Goal: Communication & Community: Answer question/provide support

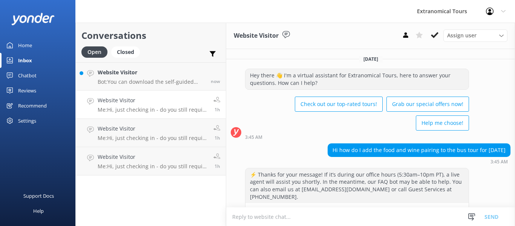
click at [169, 165] on p "Me: Hi, just checking in - do you still require assistance from our team on thi…" at bounding box center [153, 166] width 110 height 7
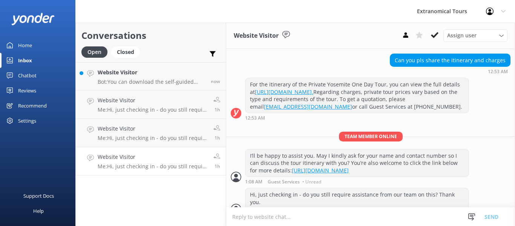
scroll to position [237, 0]
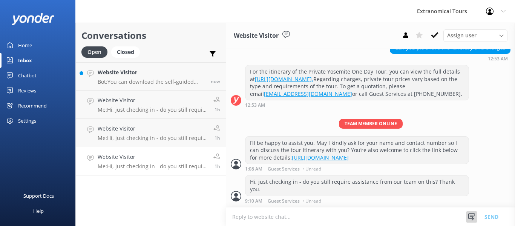
click at [469, 213] on use at bounding box center [471, 216] width 7 height 7
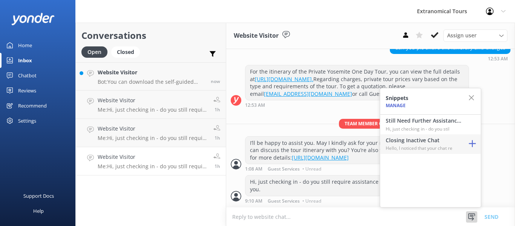
click at [417, 144] on h4 "Closing Inactive Chat" at bounding box center [423, 140] width 75 height 8
type textarea "Hello, I noticed that your chat remains open, but inactive. I will close this l…"
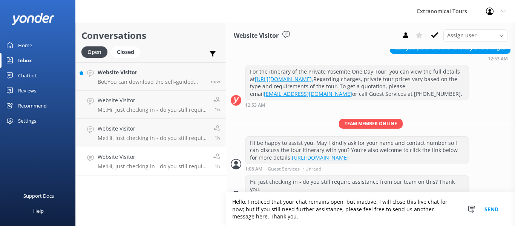
click at [488, 211] on button "Send" at bounding box center [491, 209] width 28 height 34
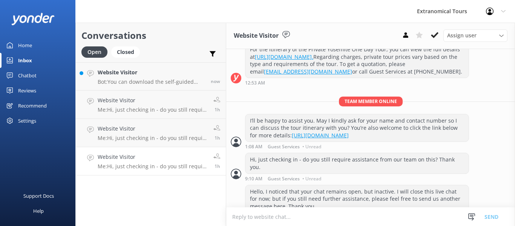
scroll to position [276, 0]
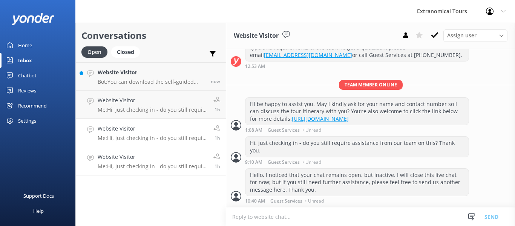
click at [163, 137] on p "Me: Hi, just checking in - do you still require assistance from our team on thi…" at bounding box center [153, 138] width 110 height 7
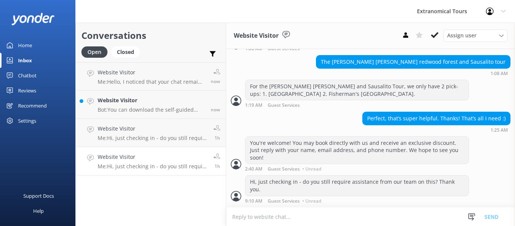
scroll to position [363, 0]
click at [473, 215] on use at bounding box center [471, 216] width 7 height 7
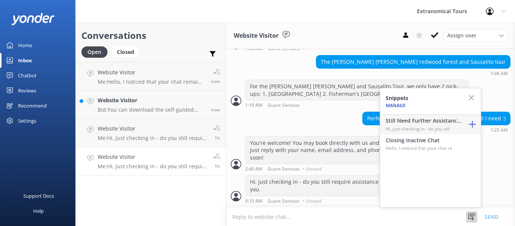
click at [414, 126] on p "Hi, just checking in - do you stil" at bounding box center [423, 128] width 75 height 7
type textarea "Hi, just checking in - do you still require assistance from our team on this? T…"
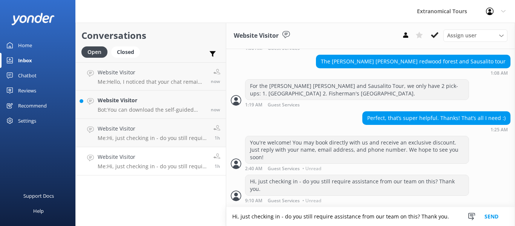
scroll to position [364, 0]
drag, startPoint x: 341, startPoint y: 216, endPoint x: 224, endPoint y: 213, distance: 116.2
click at [224, 213] on div "Conversations Open Closed Important Assigned to me Unassigned Website Visitor M…" at bounding box center [295, 124] width 440 height 203
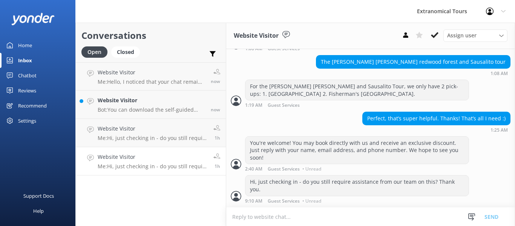
drag, startPoint x: 472, startPoint y: 215, endPoint x: 444, endPoint y: 183, distance: 42.5
click at [472, 215] on icon at bounding box center [472, 217] width 8 height 8
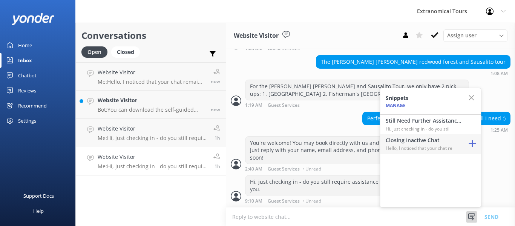
click at [430, 145] on p "Hello, I noticed that your chat re" at bounding box center [423, 147] width 75 height 7
type textarea "Hello, I noticed that your chat remains open, but inactive. I will close this l…"
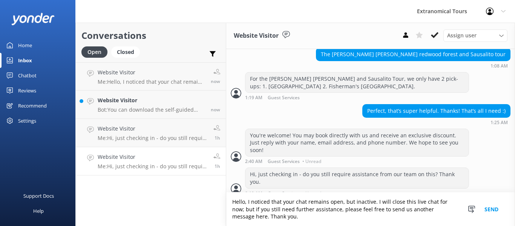
click at [489, 210] on button "Send" at bounding box center [491, 209] width 28 height 34
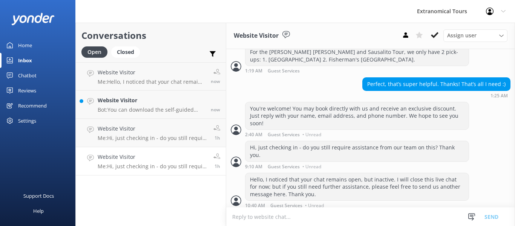
scroll to position [402, 0]
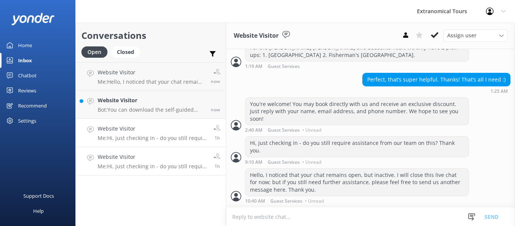
click at [146, 140] on p "Me: Hi, just checking in - do you still require assistance from our team on thi…" at bounding box center [153, 138] width 110 height 7
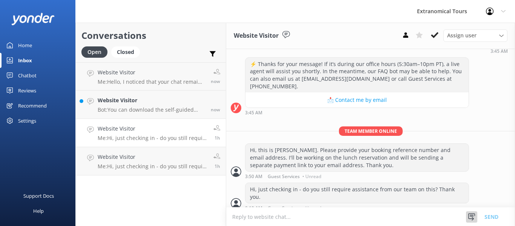
click at [469, 221] on div at bounding box center [471, 216] width 11 height 11
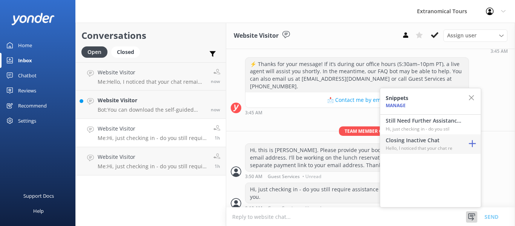
click at [425, 143] on h4 "Closing Inactive Chat" at bounding box center [423, 140] width 75 height 8
type textarea "Hello, I noticed that your chat remains open, but inactive. I will close this l…"
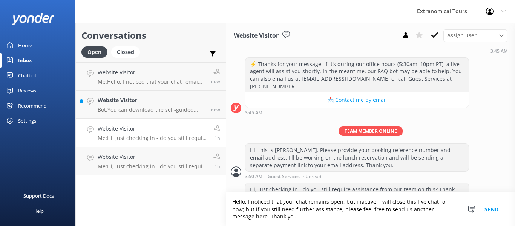
scroll to position [126, 0]
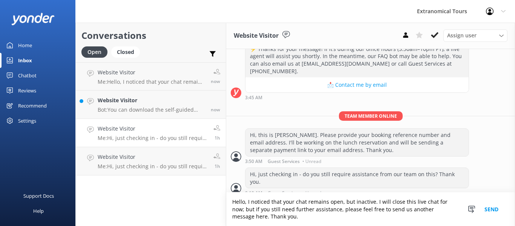
click at [491, 209] on button "Send" at bounding box center [491, 209] width 28 height 34
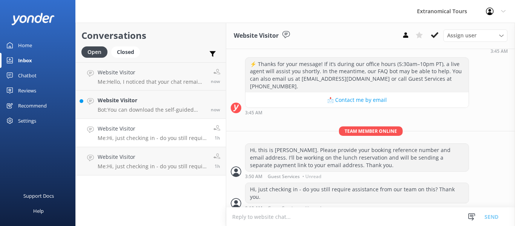
scroll to position [149, 0]
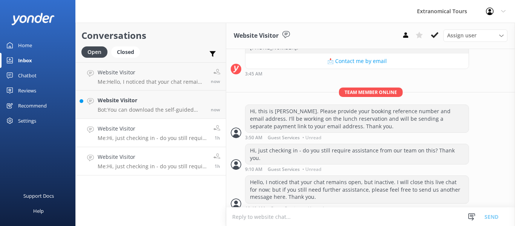
click at [167, 159] on h4 "Website Visitor" at bounding box center [153, 157] width 110 height 8
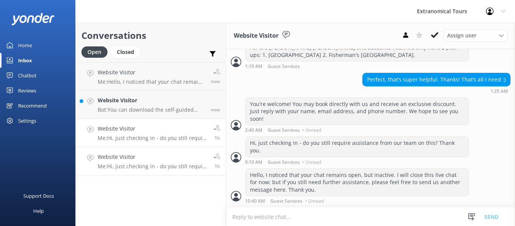
click at [154, 132] on h4 "Website Visitor" at bounding box center [153, 128] width 110 height 8
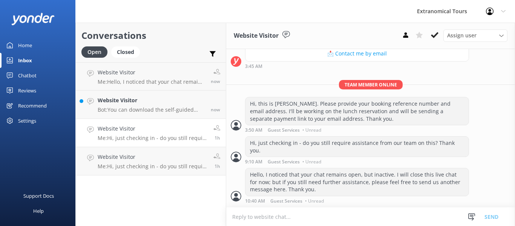
scroll to position [149, 0]
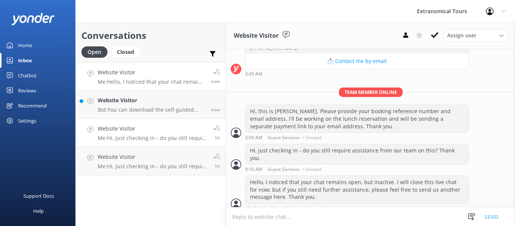
click at [162, 80] on p "Me: Hello, I noticed that your chat remains open, but inactive. I will close th…" at bounding box center [151, 81] width 107 height 7
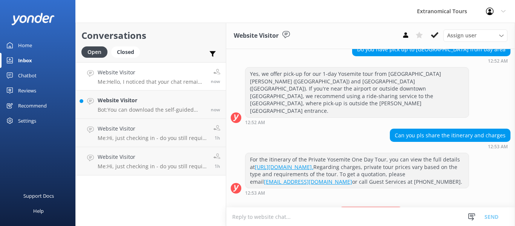
scroll to position [276, 0]
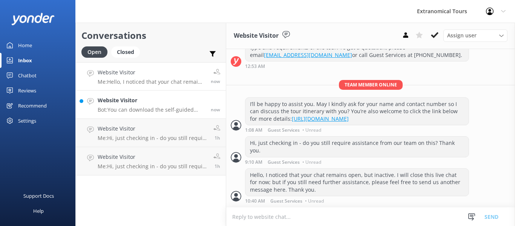
click at [161, 99] on h4 "Website Visitor" at bounding box center [151, 100] width 107 height 8
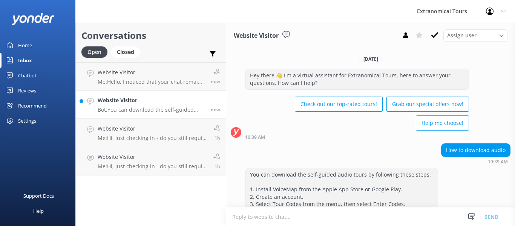
scroll to position [29, 0]
